Goal: Find specific page/section: Find specific page/section

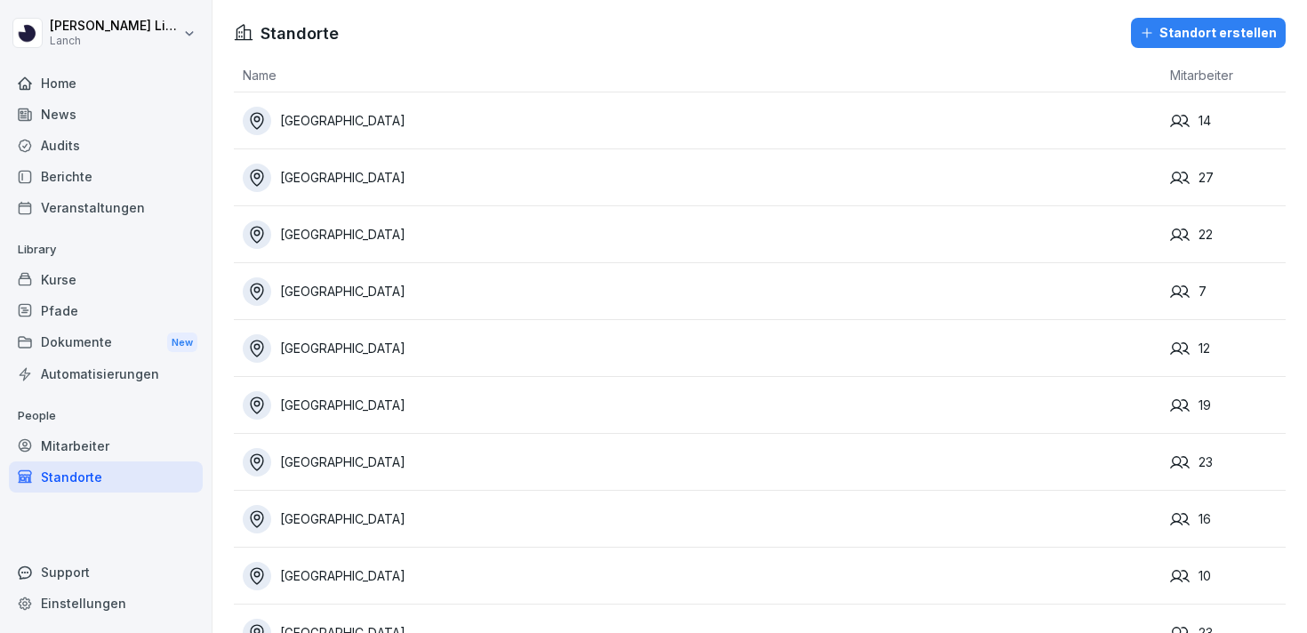
scroll to position [498, 0]
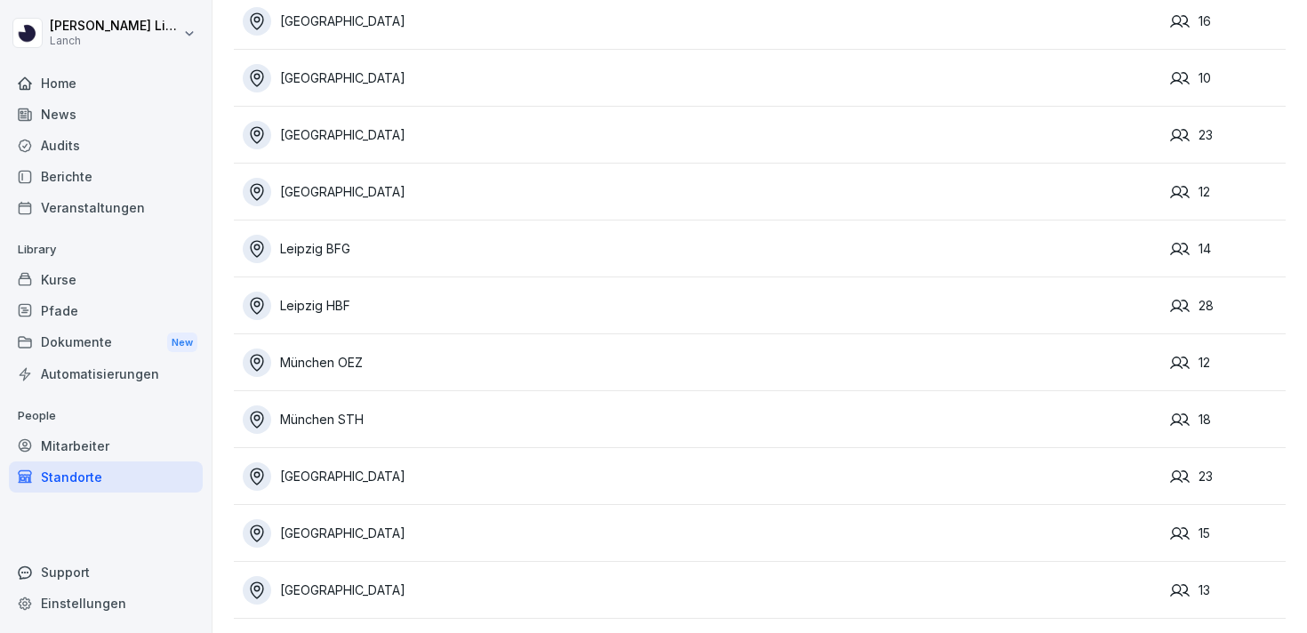
click at [386, 532] on div "[GEOGRAPHIC_DATA]" at bounding box center [702, 533] width 918 height 28
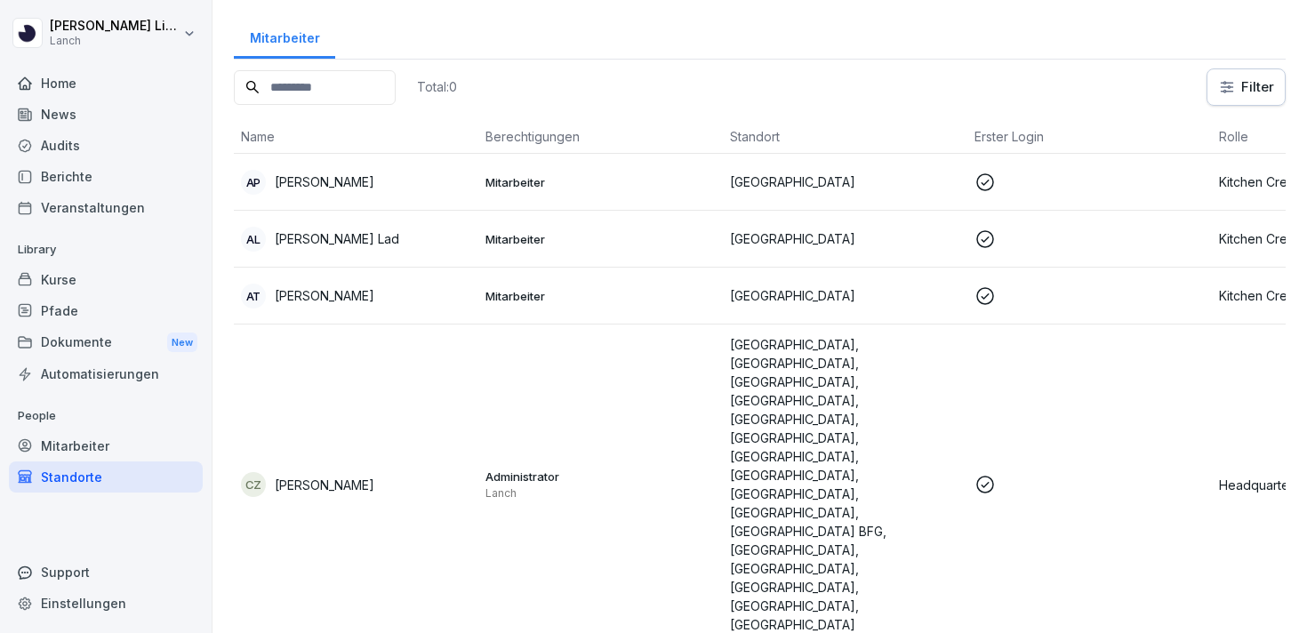
scroll to position [73, 0]
click at [340, 184] on div "AP [PERSON_NAME]" at bounding box center [356, 181] width 230 height 25
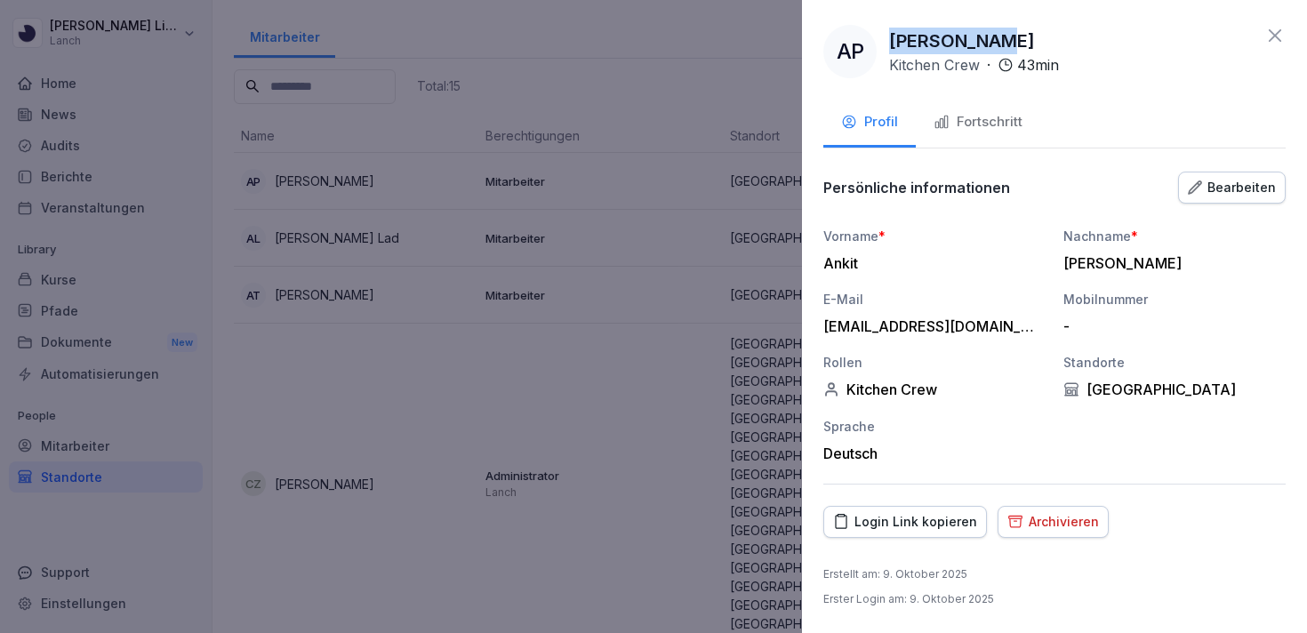
drag, startPoint x: 985, startPoint y: 38, endPoint x: 891, endPoint y: 38, distance: 93.3
click at [891, 38] on div "[PERSON_NAME] Kitchen Crew · 43 min" at bounding box center [974, 52] width 170 height 48
copy p "[PERSON_NAME]"
click at [422, 219] on div at bounding box center [653, 316] width 1307 height 633
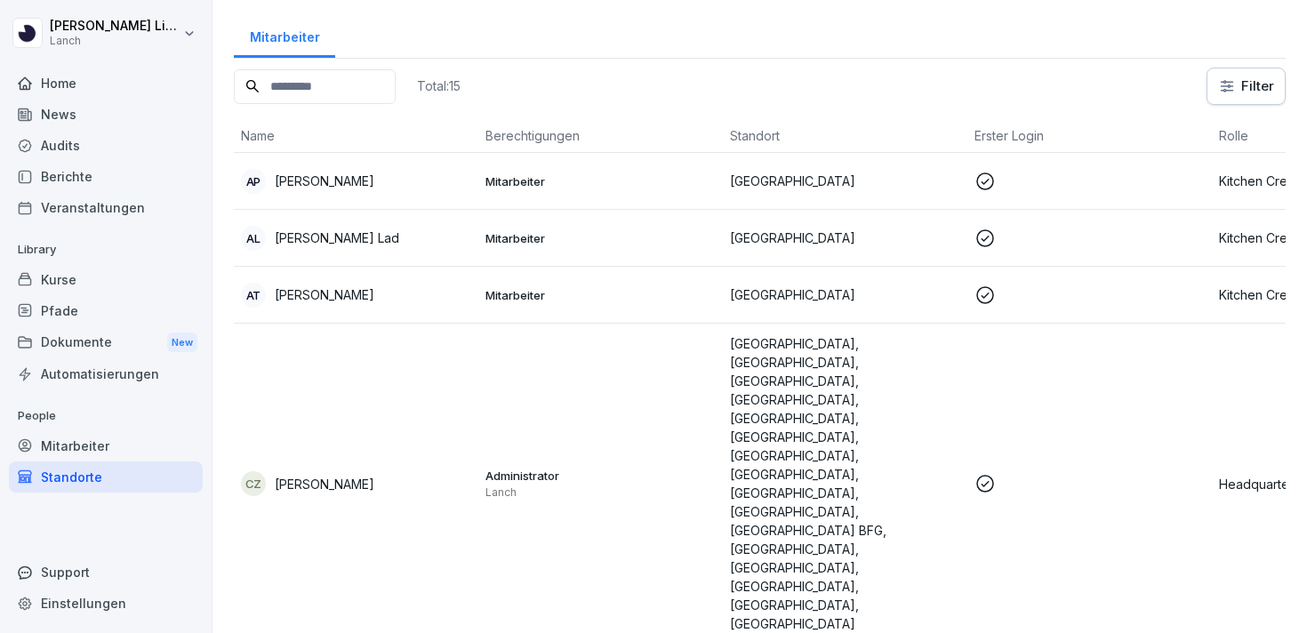
click at [380, 238] on div "AL Aryaa Ranjit Lad" at bounding box center [356, 238] width 230 height 25
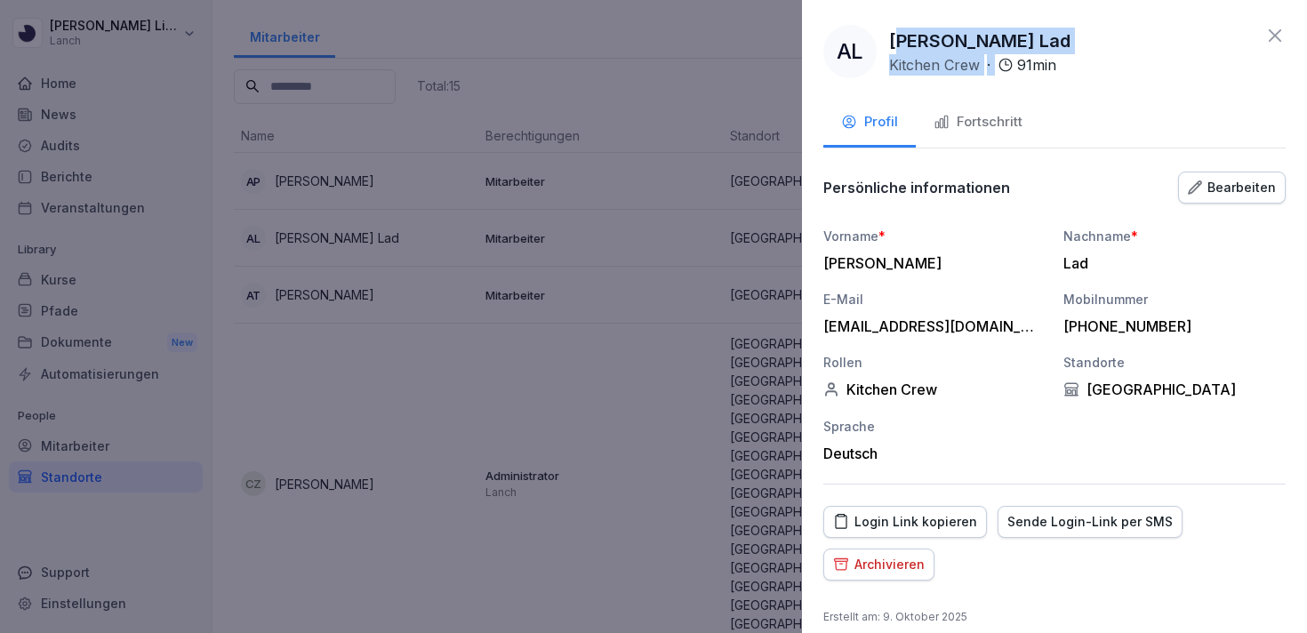
drag, startPoint x: 1083, startPoint y: 31, endPoint x: 905, endPoint y: 42, distance: 178.1
click at [905, 42] on div "AL Aryaa Ranjit Lad Kitchen Crew · 91 min" at bounding box center [1054, 51] width 462 height 53
click at [905, 42] on p "[PERSON_NAME] Lad" at bounding box center [979, 41] width 181 height 27
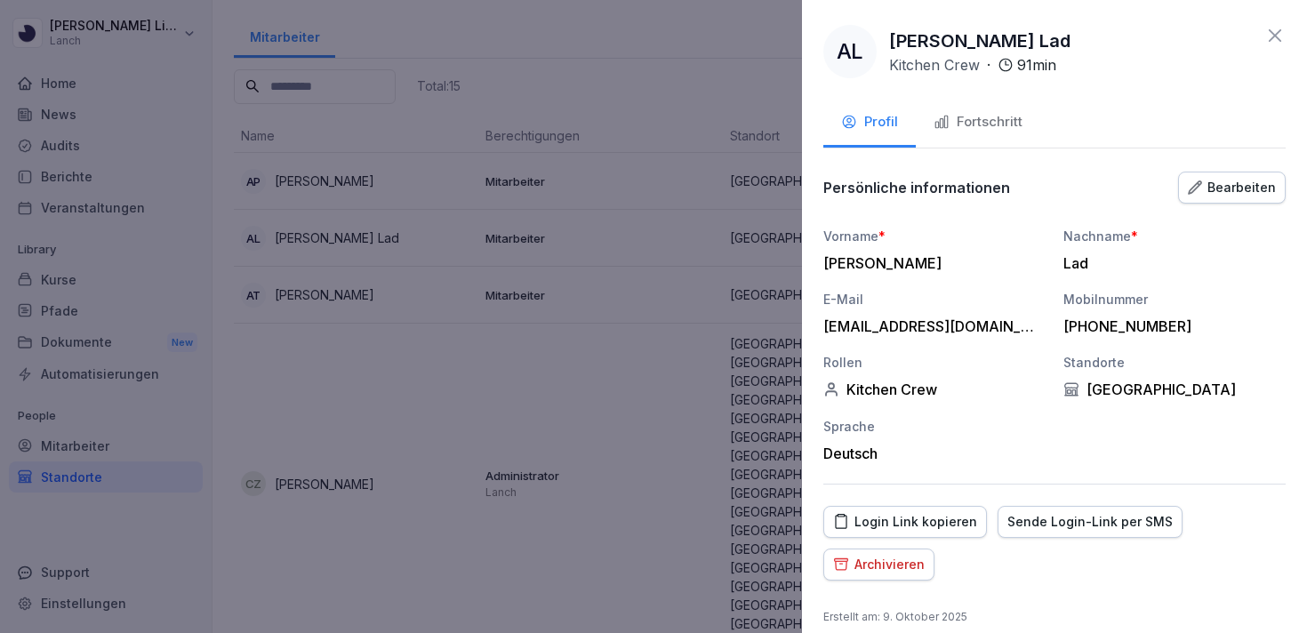
click at [728, 81] on div at bounding box center [653, 316] width 1307 height 633
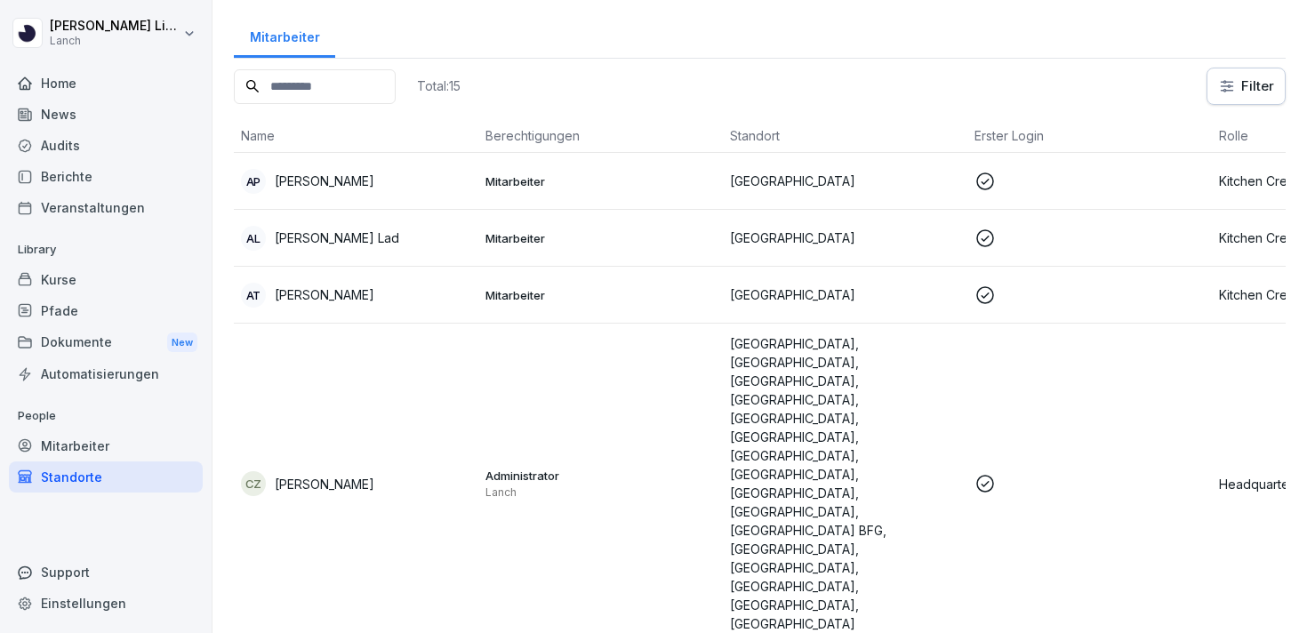
click at [368, 184] on div "AP [PERSON_NAME]" at bounding box center [356, 181] width 230 height 25
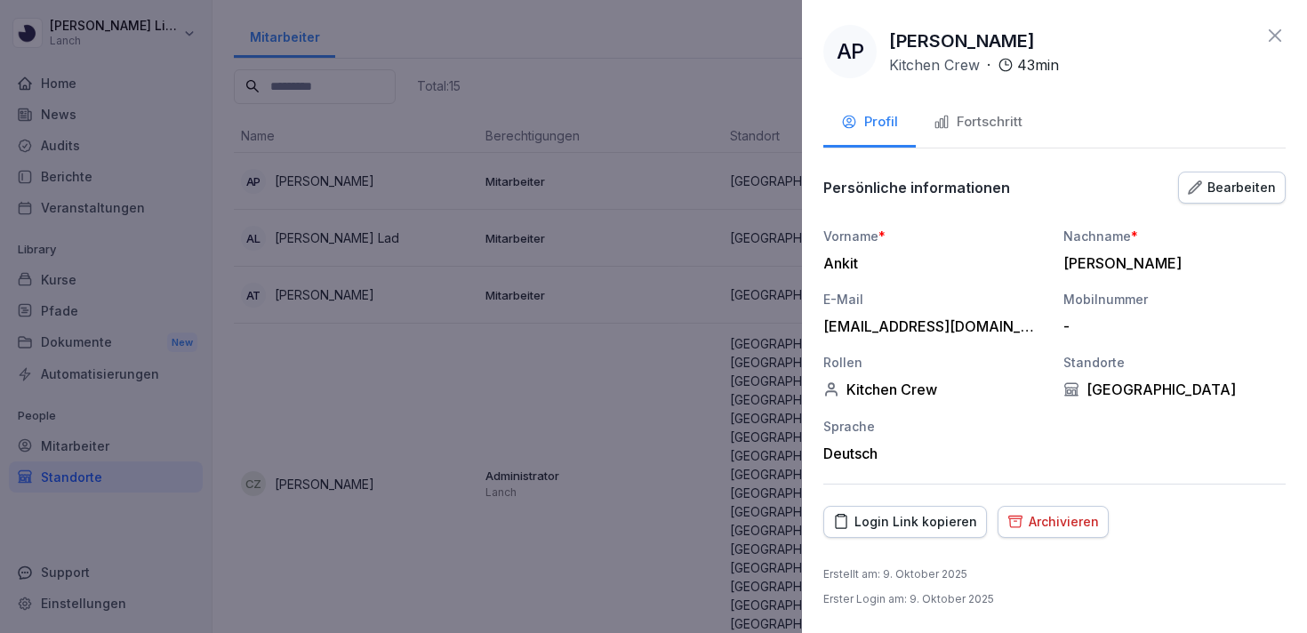
click at [923, 39] on p "[PERSON_NAME]" at bounding box center [962, 41] width 146 height 27
copy p "[PERSON_NAME]"
click at [414, 172] on div at bounding box center [653, 316] width 1307 height 633
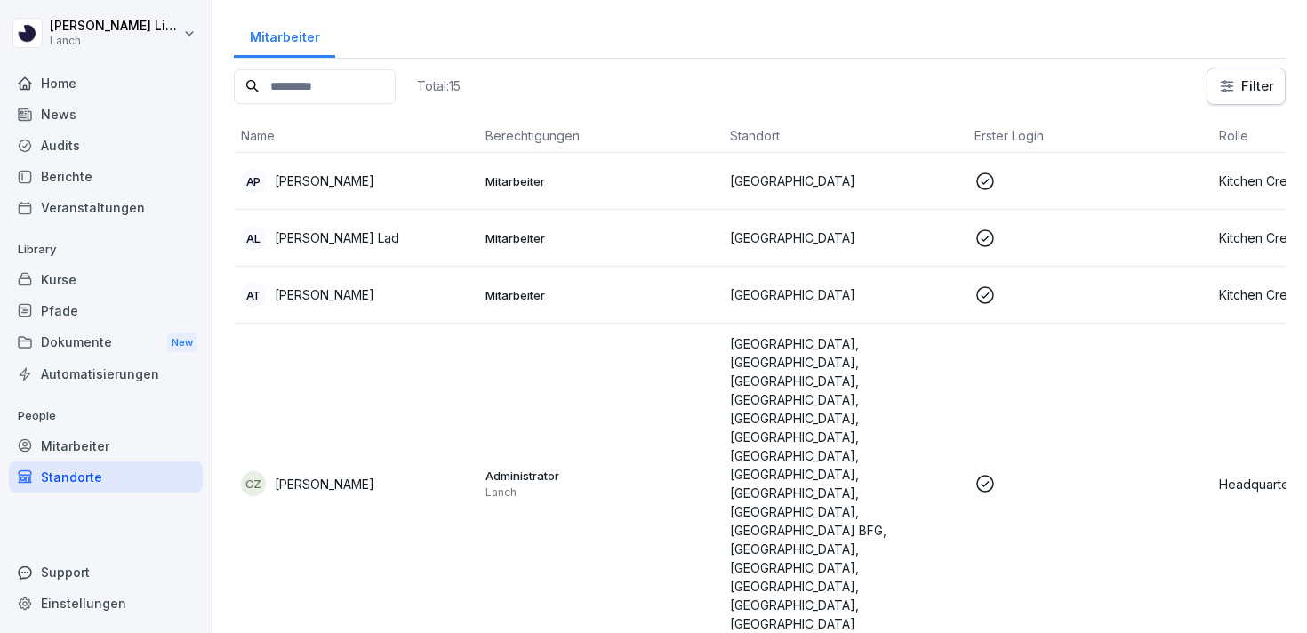
click at [348, 295] on div "AT [PERSON_NAME]" at bounding box center [356, 295] width 230 height 25
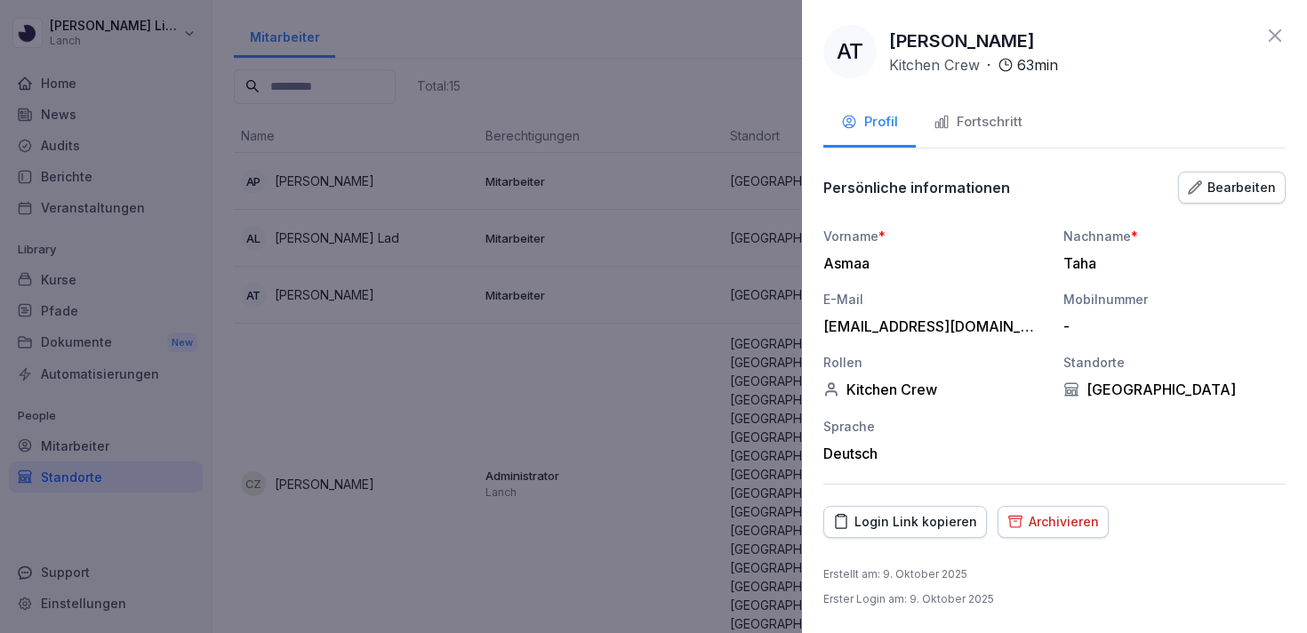
click at [957, 39] on p "[PERSON_NAME]" at bounding box center [962, 41] width 146 height 27
copy p "[PERSON_NAME]"
click at [279, 372] on div at bounding box center [653, 316] width 1307 height 633
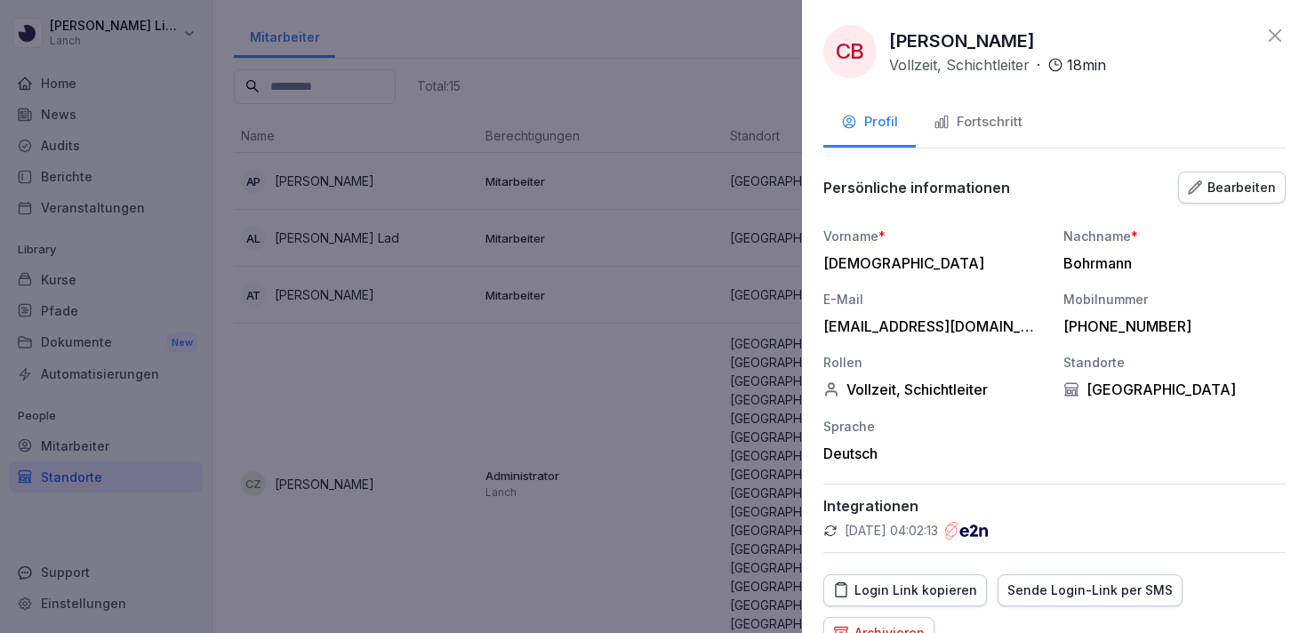
click at [1027, 47] on p "[PERSON_NAME]" at bounding box center [962, 41] width 146 height 27
copy p "[PERSON_NAME]"
click at [295, 460] on div at bounding box center [653, 316] width 1307 height 633
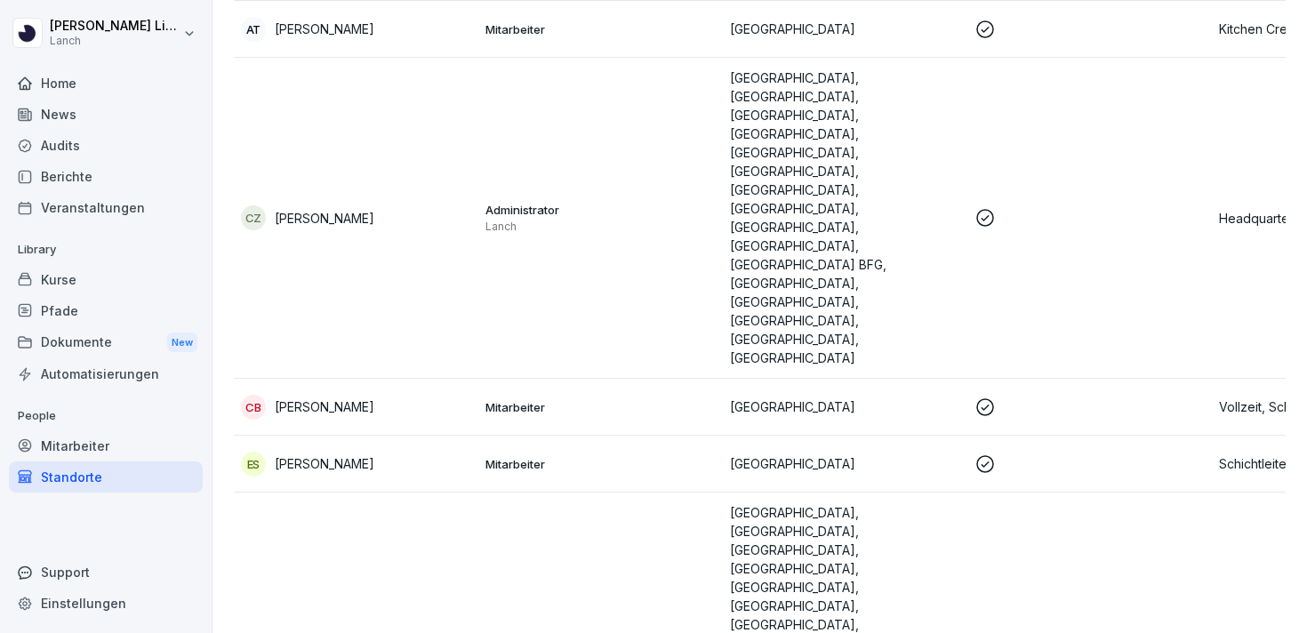
scroll to position [356, 0]
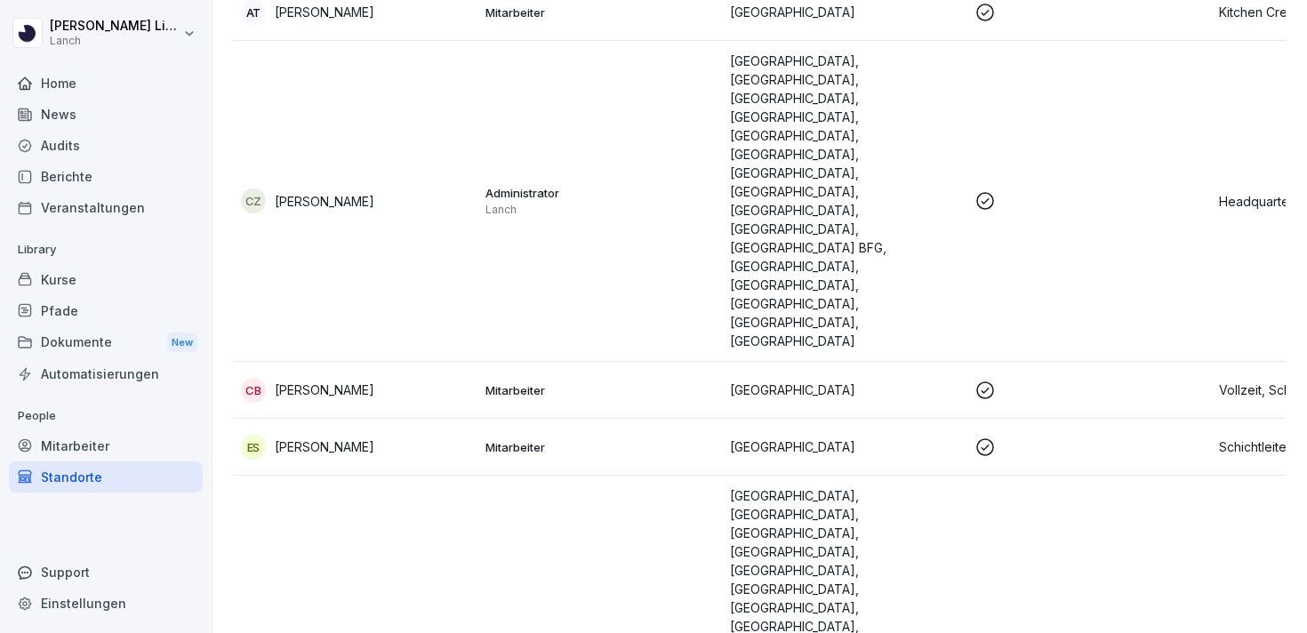
click at [341, 476] on td "[PERSON_NAME]" at bounding box center [356, 646] width 244 height 340
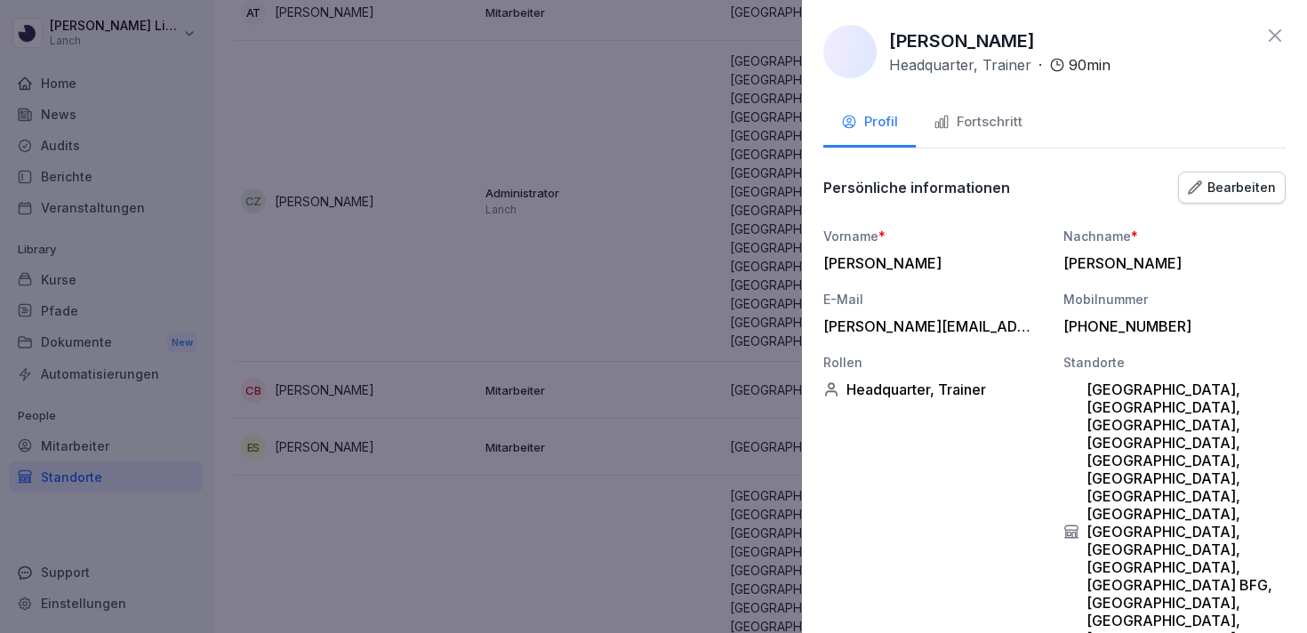
click at [380, 476] on div at bounding box center [653, 316] width 1307 height 633
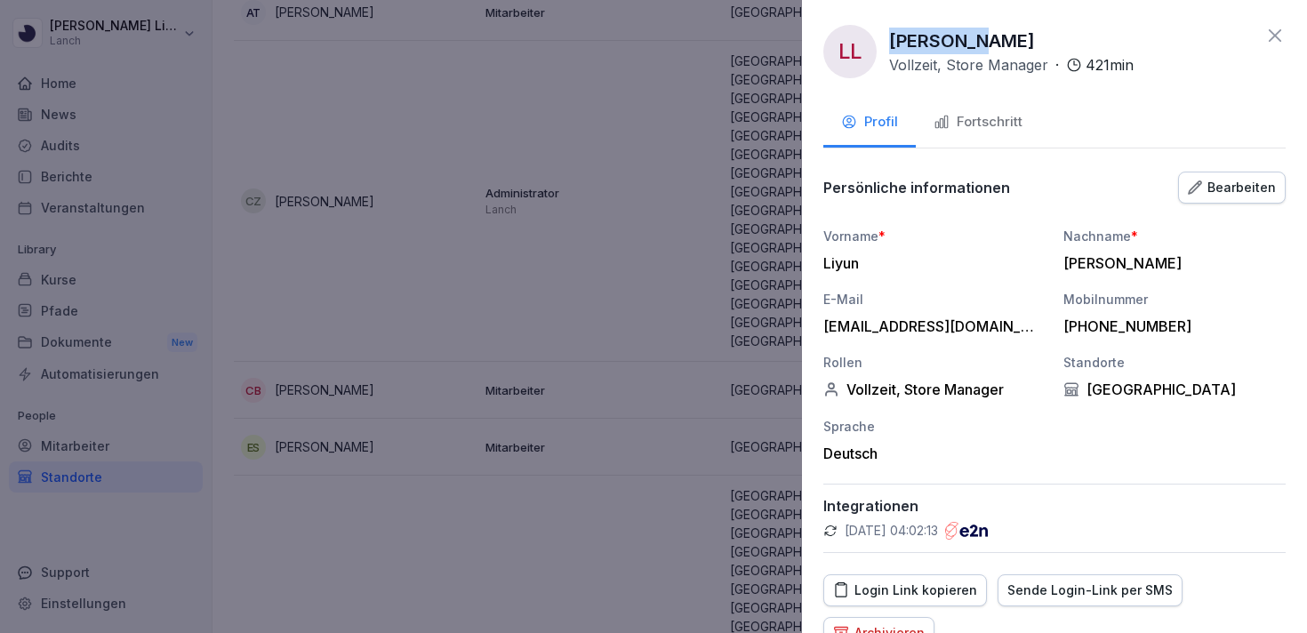
drag, startPoint x: 966, startPoint y: 40, endPoint x: 890, endPoint y: 44, distance: 76.5
click at [890, 44] on div "[PERSON_NAME], Store Manager · 421 min" at bounding box center [1011, 52] width 244 height 48
copy p "[PERSON_NAME]"
click at [414, 413] on div at bounding box center [653, 316] width 1307 height 633
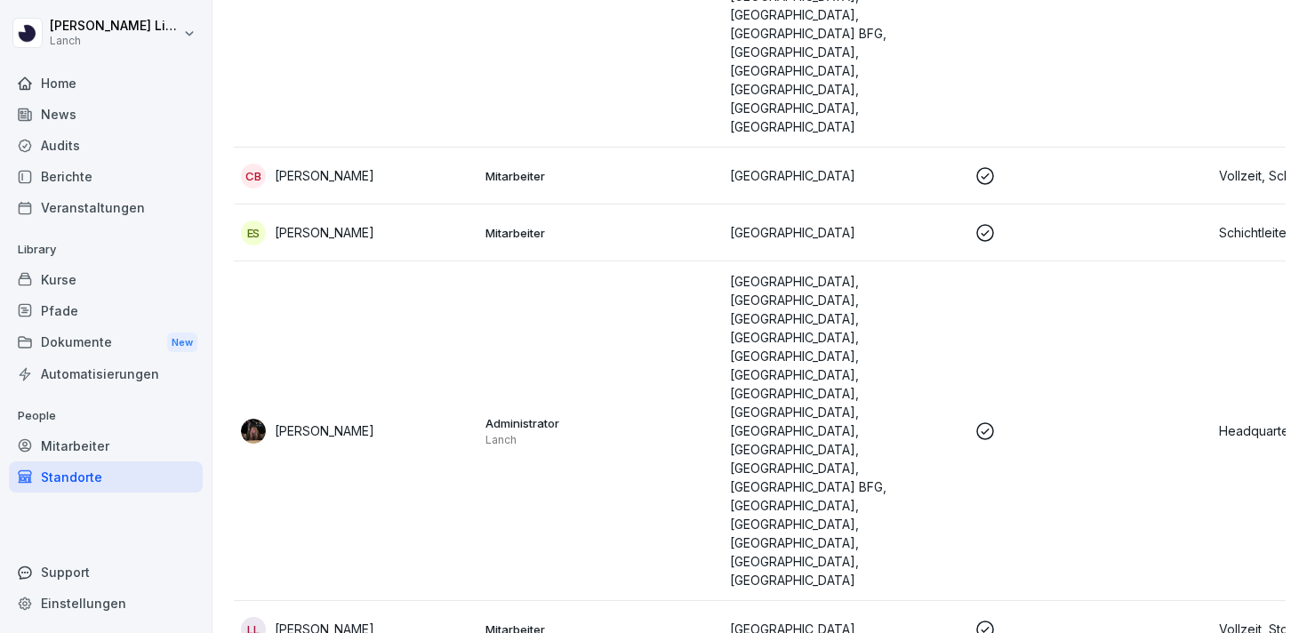
scroll to position [572, 0]
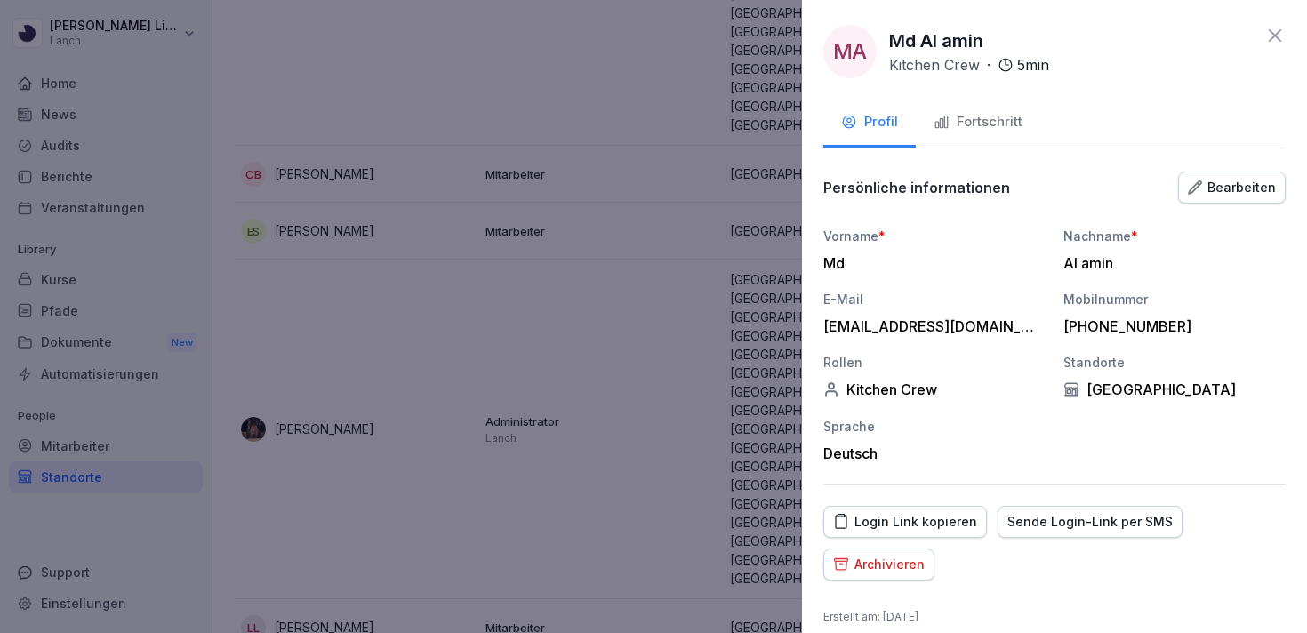
click at [923, 38] on p "Md Al amin" at bounding box center [936, 41] width 94 height 27
copy p "Md Al amin"
click at [504, 374] on div at bounding box center [653, 316] width 1307 height 633
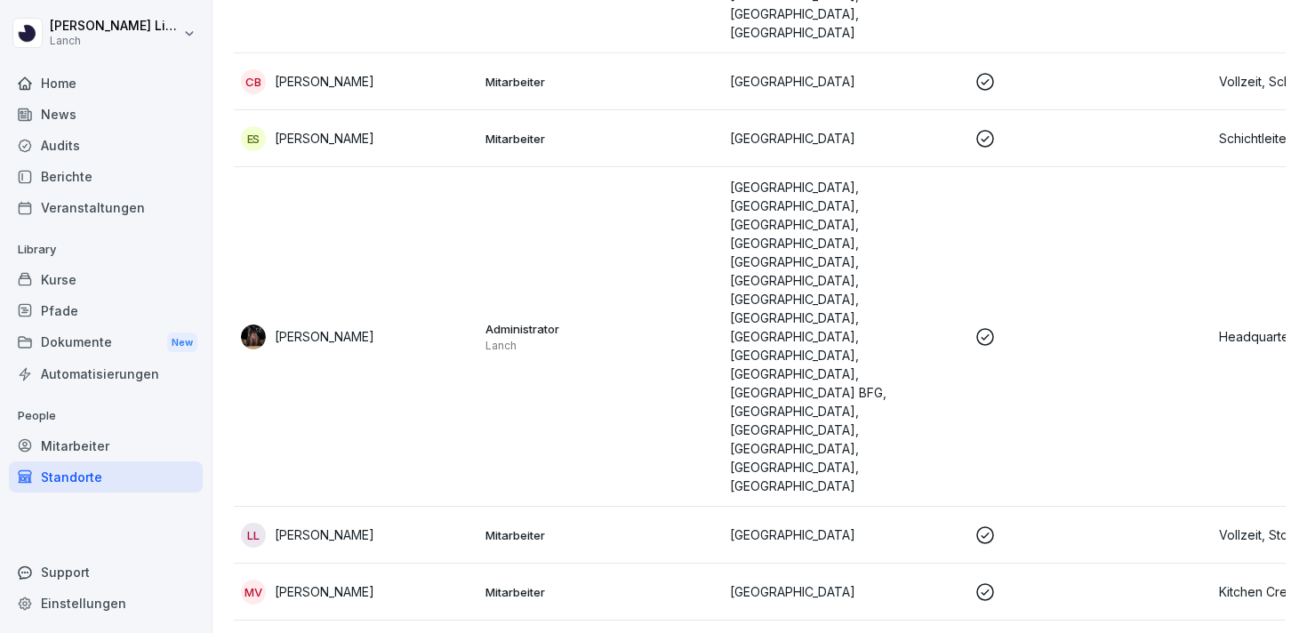
scroll to position [756, 0]
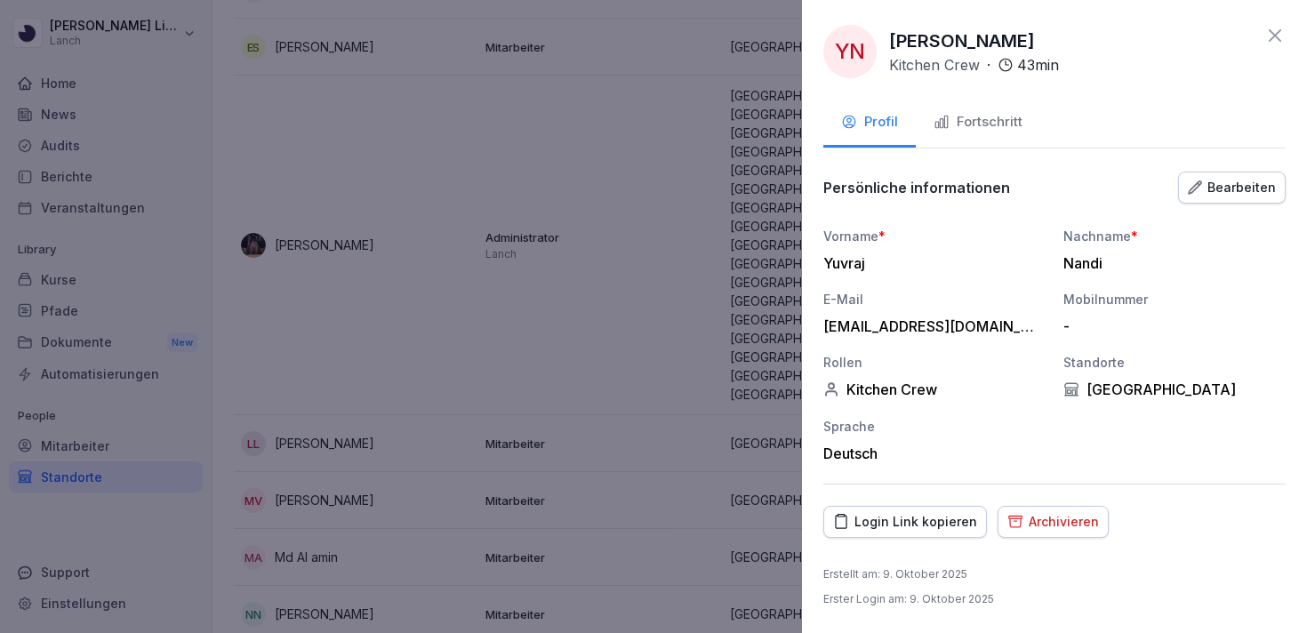
click at [930, 49] on p "[PERSON_NAME]" at bounding box center [962, 41] width 146 height 27
copy p "[PERSON_NAME]"
click at [341, 570] on div at bounding box center [653, 316] width 1307 height 633
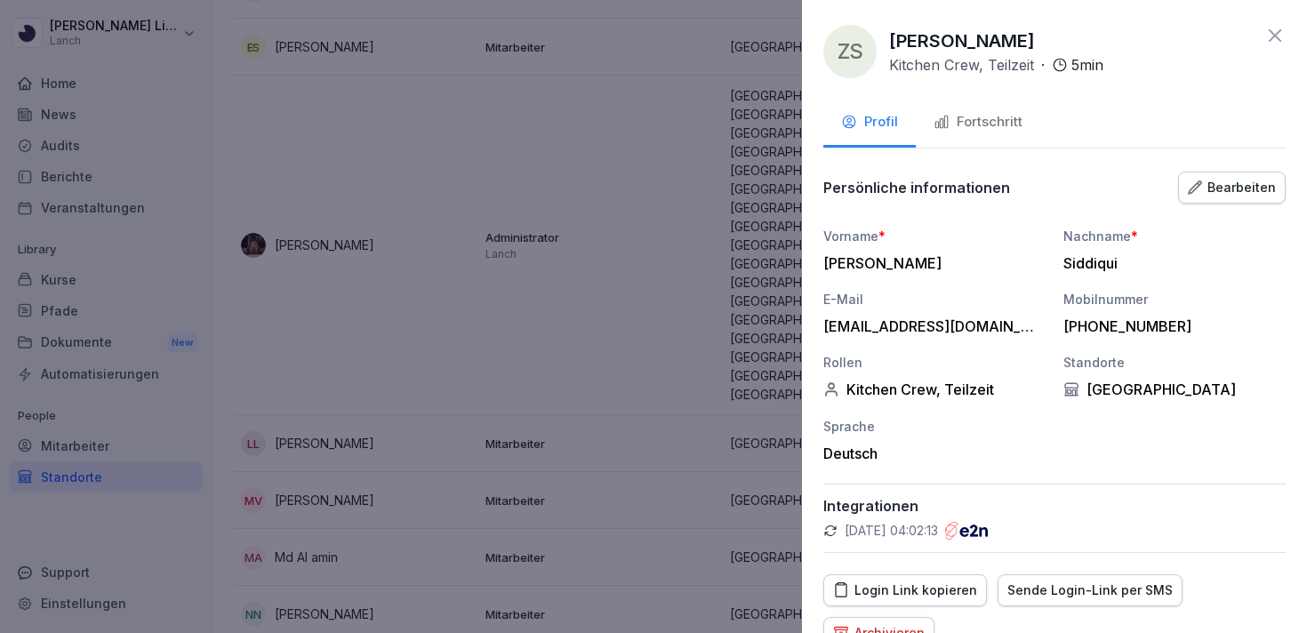
click at [990, 45] on p "[PERSON_NAME]" at bounding box center [962, 41] width 146 height 27
copy p "[PERSON_NAME]"
click at [669, 146] on div at bounding box center [653, 316] width 1307 height 633
